Goal: Task Accomplishment & Management: Use online tool/utility

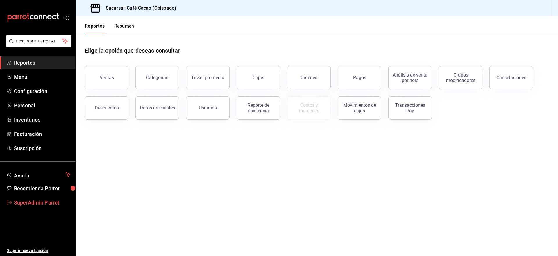
click at [39, 199] on span "SuperAdmin Parrot" at bounding box center [42, 203] width 57 height 8
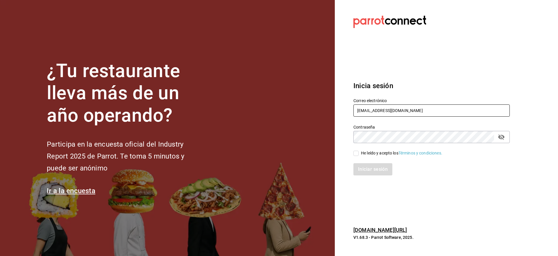
click at [376, 111] on input "cafeandrea@cdmx.com" at bounding box center [431, 110] width 156 height 12
paste input "laoctav"
type input "laoctava@cdmx.com"
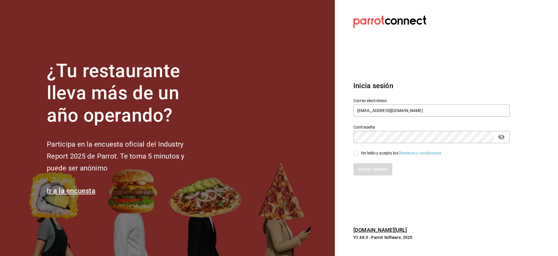
click at [366, 151] on div "He leído y acepto los Términos y condiciones." at bounding box center [401, 153] width 81 height 6
click at [359, 151] on input "He leído y acepto los Términos y condiciones." at bounding box center [355, 153] width 5 height 5
checkbox input "true"
click at [366, 174] on button "Iniciar sesión" at bounding box center [373, 169] width 40 height 12
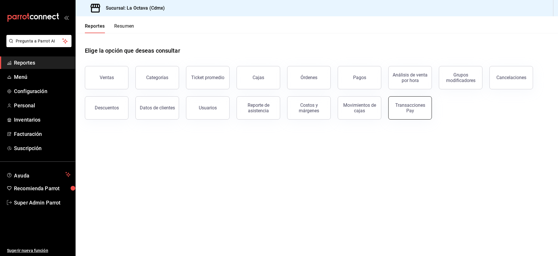
click at [405, 109] on div "Transacciones Pay" at bounding box center [410, 107] width 36 height 11
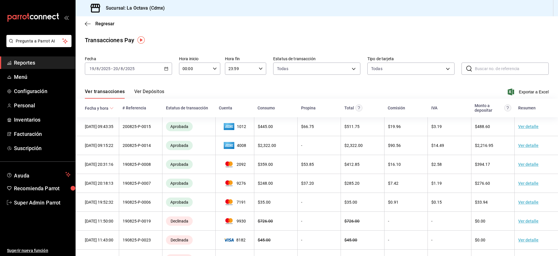
click at [124, 71] on div "[DATE] [DATE] - [DATE] [DATE]" at bounding box center [128, 68] width 87 height 12
click at [99, 125] on span "Mes actual" at bounding box center [112, 125] width 45 height 6
click at [147, 92] on button "Ver Depósitos" at bounding box center [149, 94] width 30 height 10
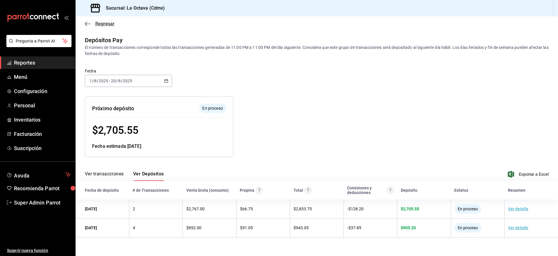
click at [107, 26] on span "Regresar" at bounding box center [104, 24] width 19 height 6
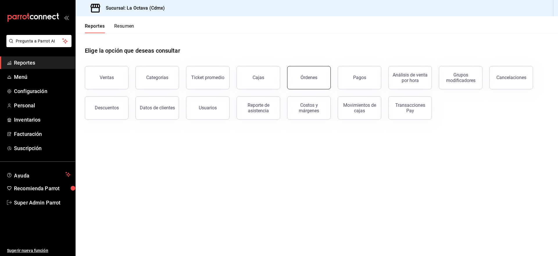
click at [313, 82] on button "Órdenes" at bounding box center [309, 77] width 44 height 23
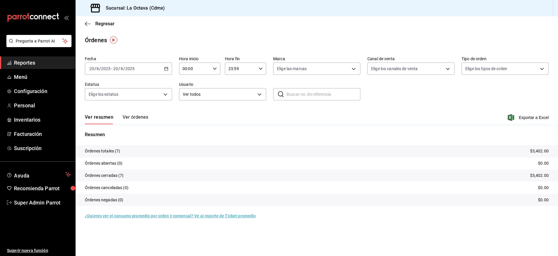
click at [109, 65] on div "[DATE] [DATE] - [DATE] [DATE]" at bounding box center [128, 68] width 87 height 12
click at [100, 125] on span "Mes actual" at bounding box center [112, 125] width 45 height 6
click at [128, 115] on button "Ver órdenes" at bounding box center [136, 119] width 26 height 10
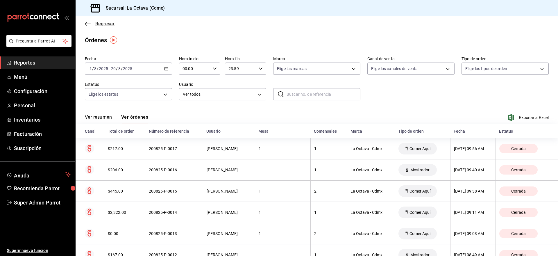
click at [96, 22] on span "Regresar" at bounding box center [104, 24] width 19 height 6
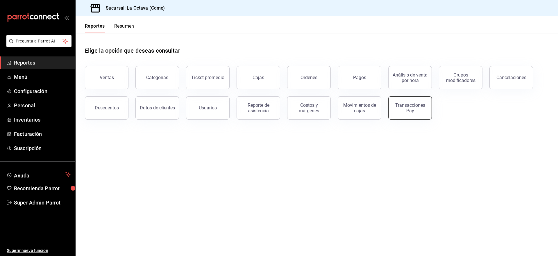
click at [418, 110] on div "Transacciones Pay" at bounding box center [410, 107] width 36 height 11
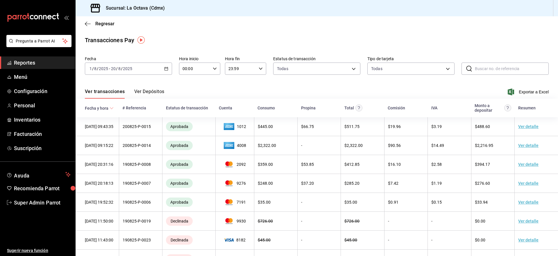
click at [144, 92] on button "Ver Depósitos" at bounding box center [149, 94] width 30 height 10
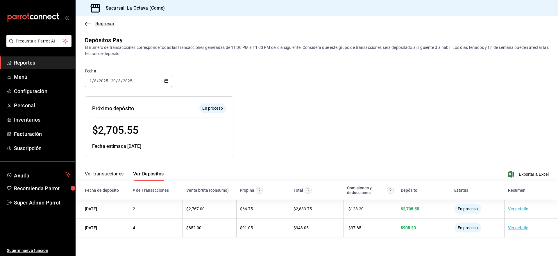
click at [102, 22] on span "Regresar" at bounding box center [104, 24] width 19 height 6
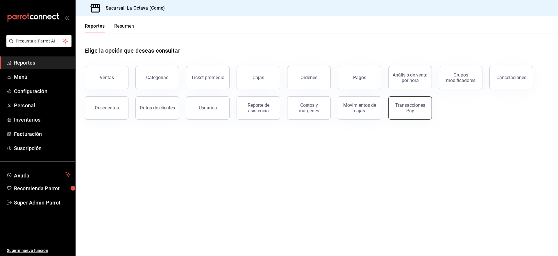
click at [409, 117] on button "Transacciones Pay" at bounding box center [410, 107] width 44 height 23
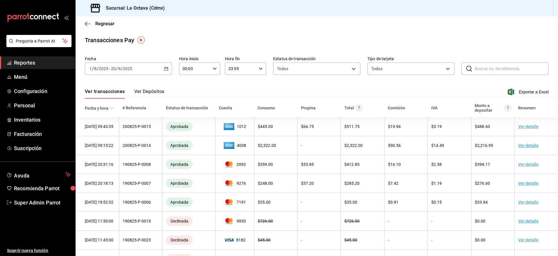
click at [107, 20] on div "Regresar" at bounding box center [317, 23] width 482 height 15
click at [104, 24] on span "Regresar" at bounding box center [104, 24] width 19 height 6
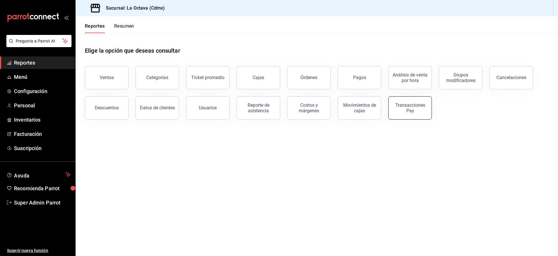
click at [410, 111] on div "Transacciones Pay" at bounding box center [410, 107] width 36 height 11
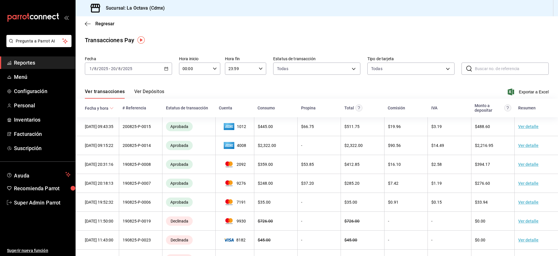
click at [111, 69] on input "20" at bounding box center [113, 68] width 5 height 5
click at [198, 76] on div "Fecha [DATE] [DATE] - [DATE] [DATE] Hora inicio 00:00 Hora inicio Hora fin 23:5…" at bounding box center [317, 68] width 464 height 28
click at [146, 93] on button "Ver Depósitos" at bounding box center [149, 94] width 30 height 10
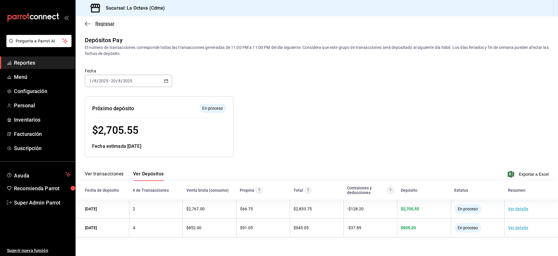
click at [88, 25] on icon "button" at bounding box center [88, 23] width 6 height 5
